Goal: Information Seeking & Learning: Learn about a topic

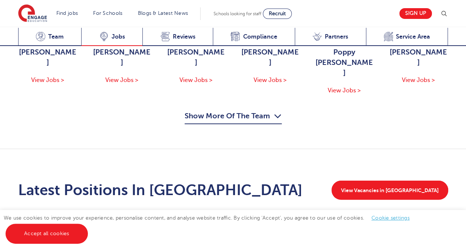
scroll to position [57, 0]
click at [118, 33] on span "Jobs" at bounding box center [118, 36] width 13 height 7
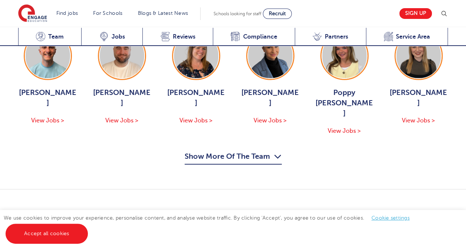
scroll to position [920, 0]
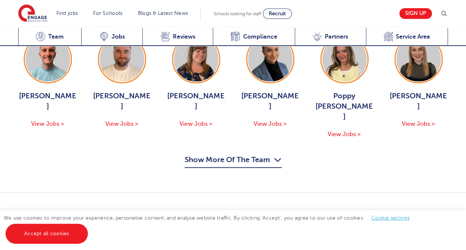
click at [404, 224] on link "View Vacancies in [GEOGRAPHIC_DATA]" at bounding box center [389, 233] width 117 height 19
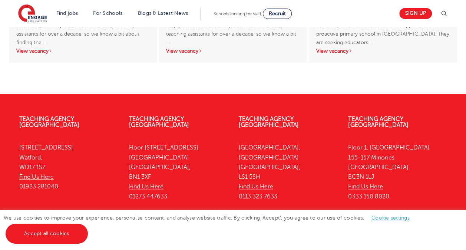
scroll to position [1721, 0]
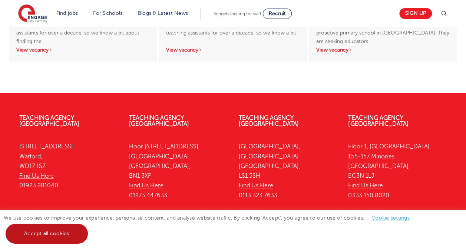
click at [39, 233] on link "Accept all cookies" at bounding box center [47, 234] width 82 height 20
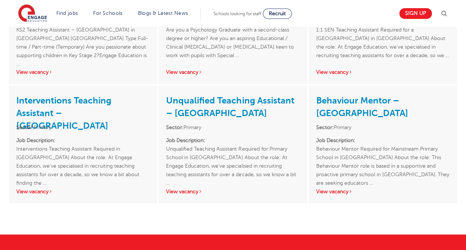
scroll to position [1573, 0]
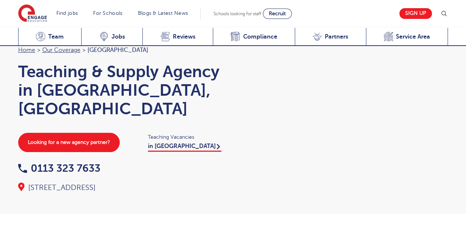
scroll to position [1031, 0]
